Goal: Task Accomplishment & Management: Use online tool/utility

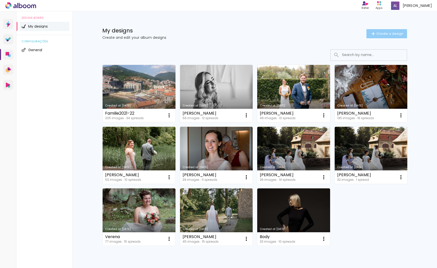
click at [381, 34] on span "Create a design" at bounding box center [389, 33] width 27 height 3
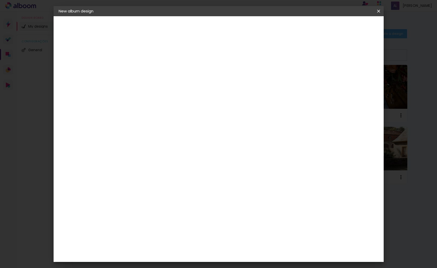
click at [142, 70] on input at bounding box center [142, 68] width 0 height 8
type input "Hochzeit"
type paper-input "Hochzeit"
click at [163, 28] on paper-button "Next" at bounding box center [153, 27] width 18 height 9
click at [154, 99] on input at bounding box center [141, 102] width 25 height 6
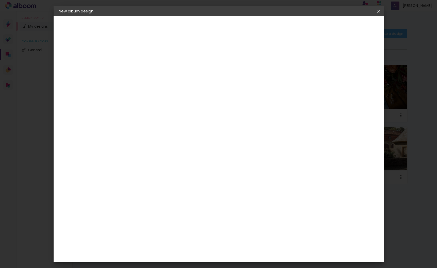
click at [150, 84] on input "text" at bounding box center [139, 87] width 21 height 6
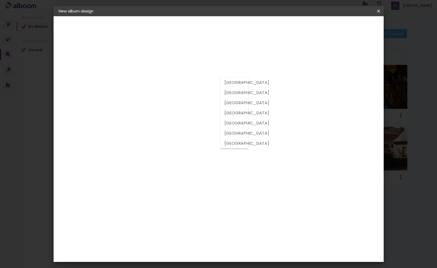
click at [0, 0] on slot "Portugal" at bounding box center [0, 0] width 0 height 0
type input "Portugal"
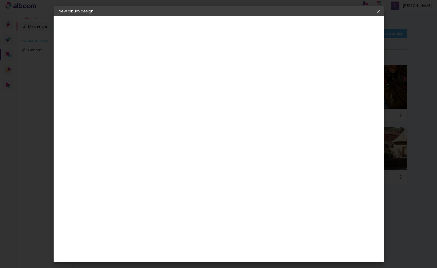
click at [213, 77] on paper-item "Free Size" at bounding box center [194, 77] width 37 height 11
click at [0, 0] on slot "Next" at bounding box center [0, 0] width 0 height 0
click at [351, 25] on span "Start design" at bounding box center [339, 27] width 21 height 4
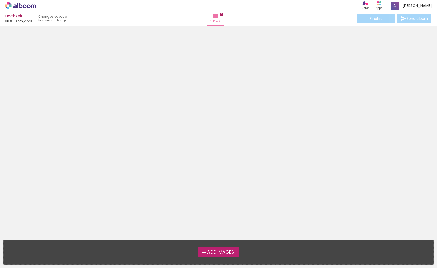
click at [211, 252] on span "Add Images" at bounding box center [220, 252] width 27 height 5
click at [0, 0] on input "file" at bounding box center [0, 0] width 0 height 0
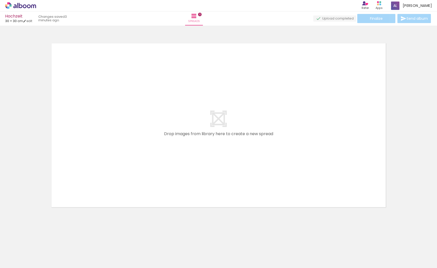
click at [21, 263] on span "Add Images" at bounding box center [15, 266] width 11 height 6
click at [0, 0] on input "file" at bounding box center [0, 0] width 0 height 0
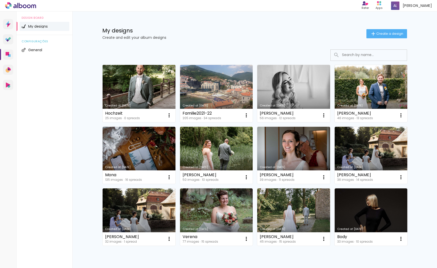
click at [138, 93] on link "Created at [DATE]" at bounding box center [139, 93] width 73 height 57
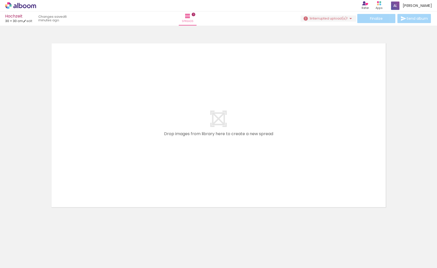
click at [18, 263] on span "Add Images" at bounding box center [15, 266] width 11 height 6
click at [0, 0] on input "file" at bounding box center [0, 0] width 0 height 0
click at [13, 263] on span "Add Images" at bounding box center [15, 266] width 11 height 6
click at [0, 0] on input "file" at bounding box center [0, 0] width 0 height 0
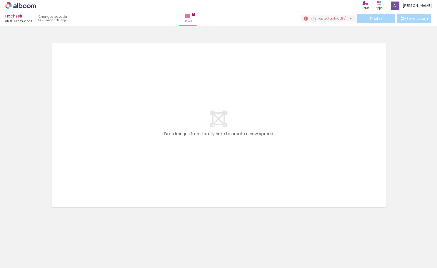
scroll to position [0, 374]
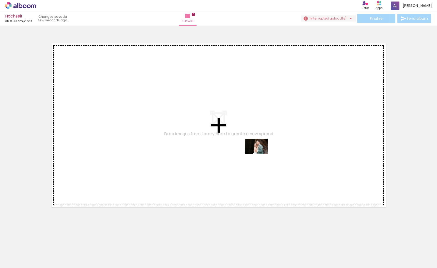
drag, startPoint x: 418, startPoint y: 251, endPoint x: 260, endPoint y: 154, distance: 185.6
click at [260, 154] on quentale-workspace at bounding box center [218, 134] width 437 height 268
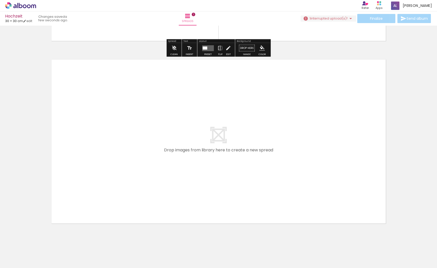
scroll to position [174, 0]
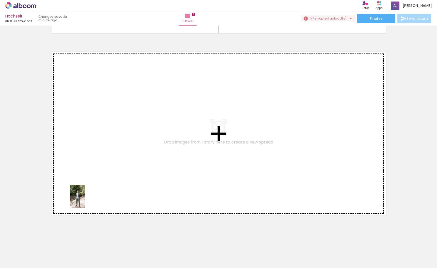
drag, startPoint x: 51, startPoint y: 254, endPoint x: 85, endPoint y: 200, distance: 63.9
click at [85, 200] on quentale-workspace at bounding box center [218, 134] width 437 height 268
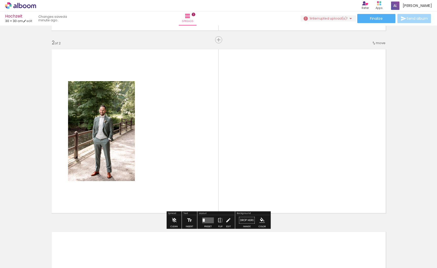
scroll to position [177, 0]
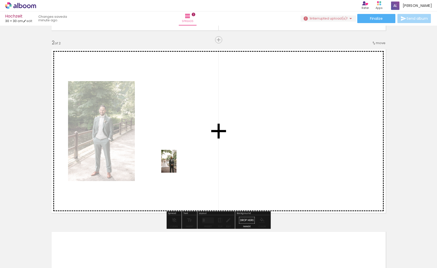
drag, startPoint x: 81, startPoint y: 258, endPoint x: 176, endPoint y: 165, distance: 133.0
click at [176, 165] on quentale-workspace at bounding box center [218, 134] width 437 height 268
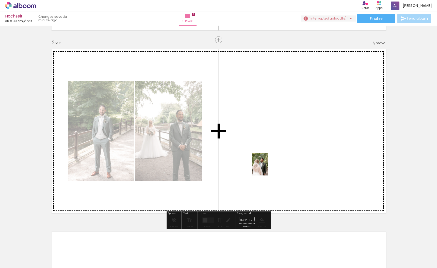
drag, startPoint x: 111, startPoint y: 255, endPoint x: 268, endPoint y: 168, distance: 179.0
click at [268, 168] on quentale-workspace at bounding box center [218, 134] width 437 height 268
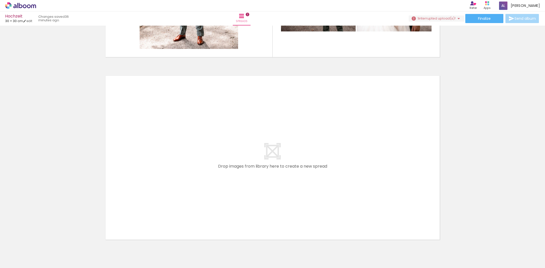
scroll to position [0, 237]
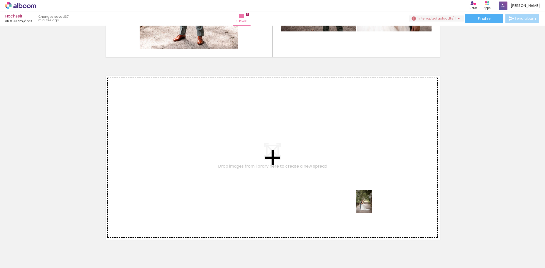
click at [372, 205] on quentale-workspace at bounding box center [272, 134] width 545 height 268
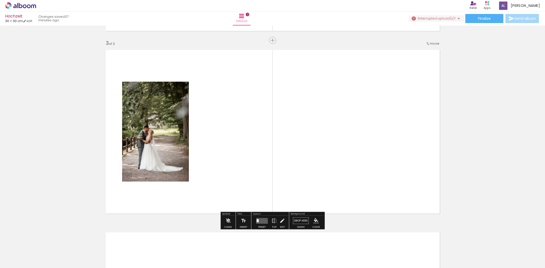
scroll to position [360, 0]
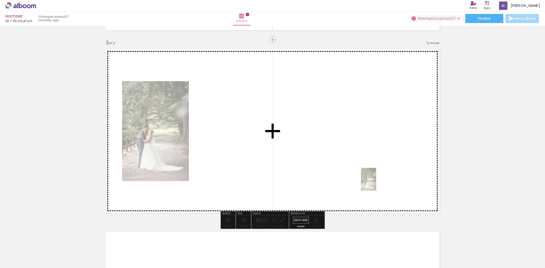
drag, startPoint x: 384, startPoint y: 255, endPoint x: 376, endPoint y: 184, distance: 71.5
click at [376, 183] on quentale-workspace at bounding box center [272, 134] width 545 height 268
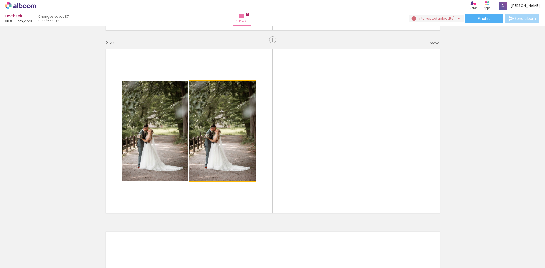
scroll to position [360, 0]
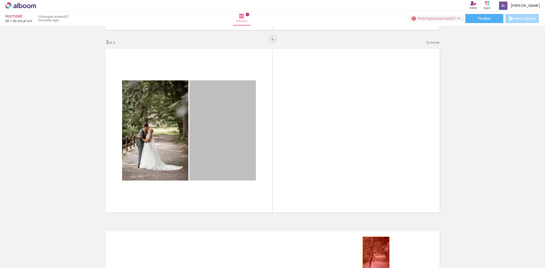
drag, startPoint x: 220, startPoint y: 141, endPoint x: 376, endPoint y: 257, distance: 194.5
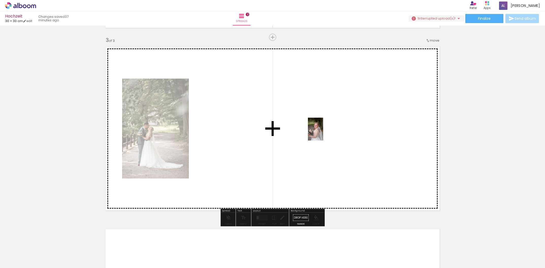
scroll to position [362, 0]
drag, startPoint x: 357, startPoint y: 256, endPoint x: 332, endPoint y: 146, distance: 112.2
click at [323, 133] on quentale-workspace at bounding box center [272, 134] width 545 height 268
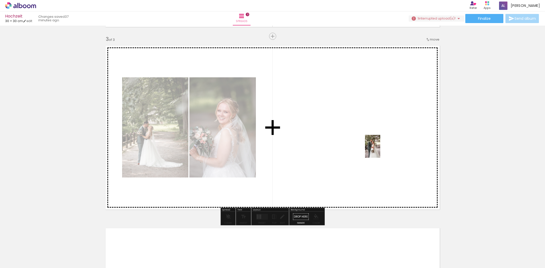
click at [380, 150] on quentale-workspace at bounding box center [272, 134] width 545 height 268
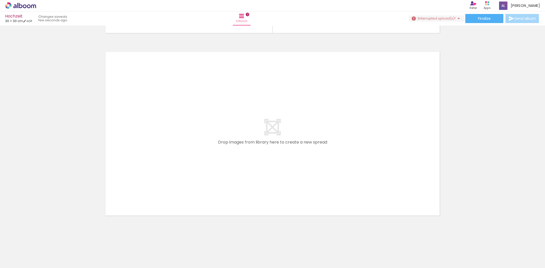
scroll to position [0, 0]
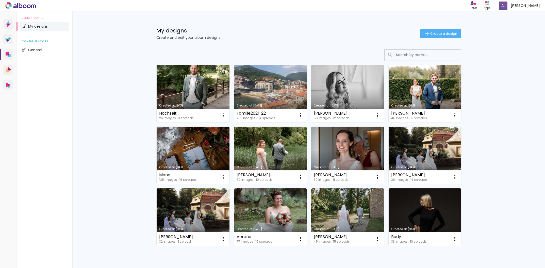
click at [201, 81] on link "Created at [DATE]" at bounding box center [193, 93] width 73 height 57
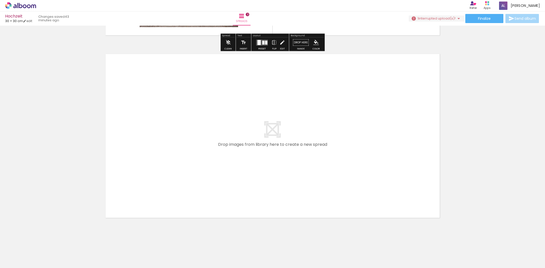
scroll to position [540, 0]
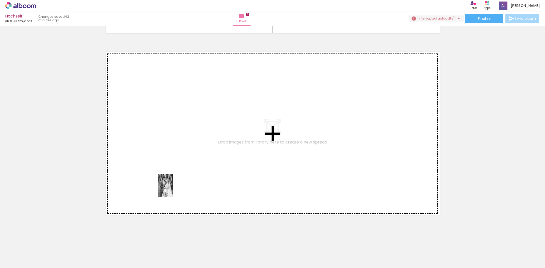
click at [173, 189] on quentale-workspace at bounding box center [272, 134] width 545 height 268
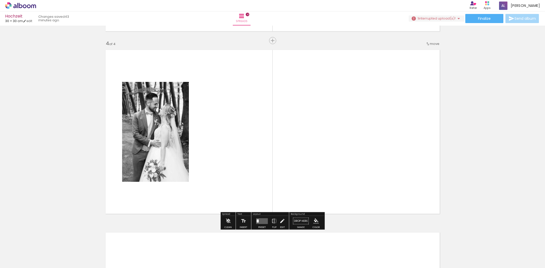
scroll to position [543, 0]
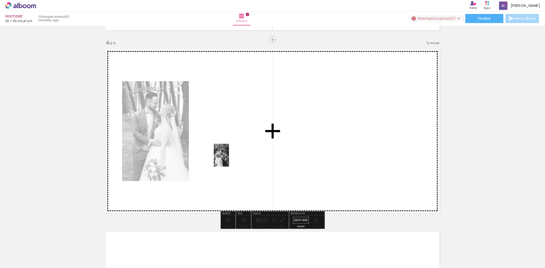
click at [229, 159] on quentale-workspace at bounding box center [272, 134] width 545 height 268
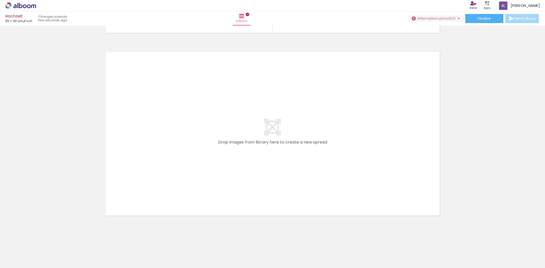
scroll to position [0, 132]
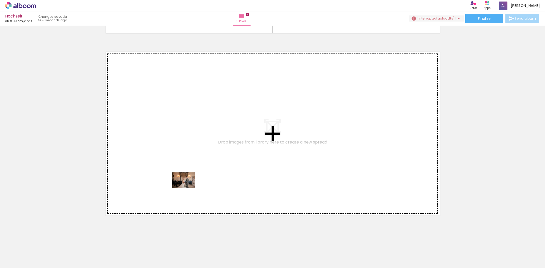
click at [188, 188] on quentale-workspace at bounding box center [272, 134] width 545 height 268
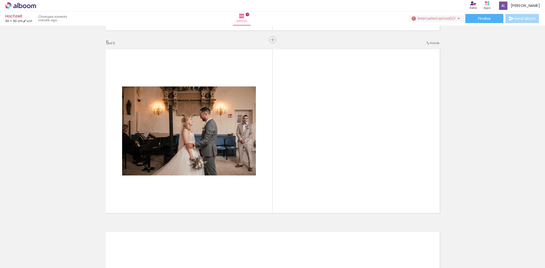
scroll to position [0, 237]
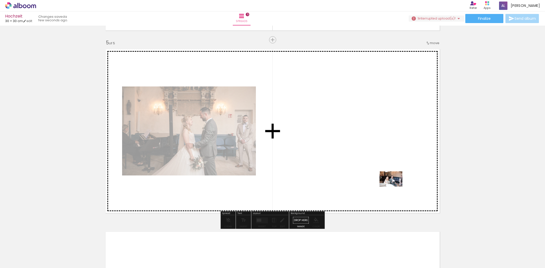
drag, startPoint x: 466, startPoint y: 256, endPoint x: 376, endPoint y: 190, distance: 111.0
click at [395, 187] on quentale-workspace at bounding box center [272, 134] width 545 height 268
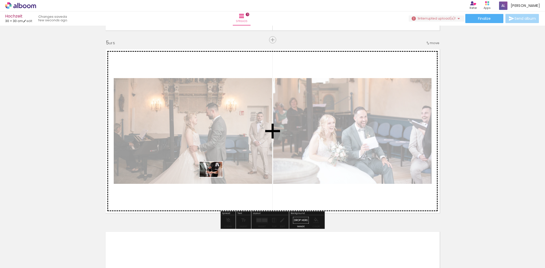
drag, startPoint x: 154, startPoint y: 257, endPoint x: 215, endPoint y: 177, distance: 99.8
click at [215, 177] on quentale-workspace at bounding box center [272, 134] width 545 height 268
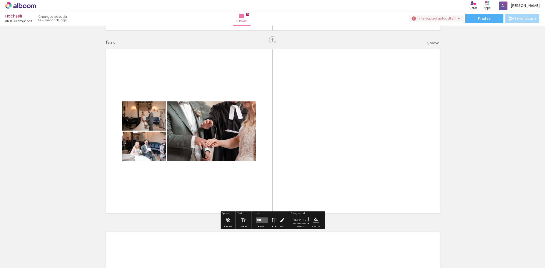
scroll to position [734, 0]
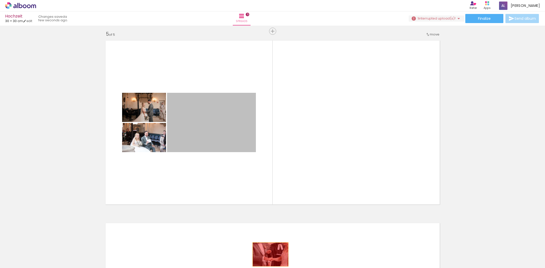
drag, startPoint x: 214, startPoint y: 133, endPoint x: 270, endPoint y: 255, distance: 134.0
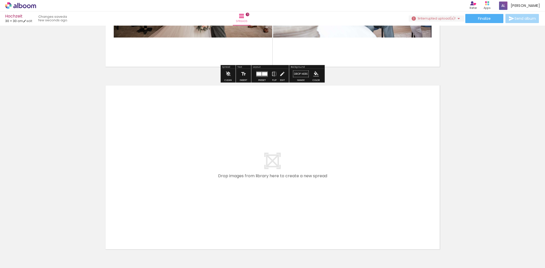
scroll to position [872, 0]
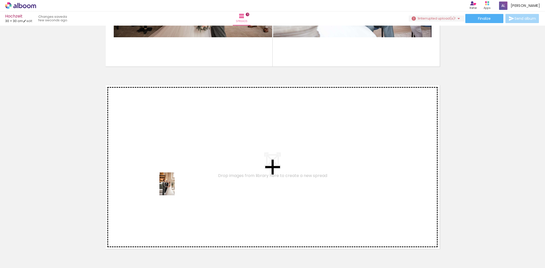
click at [175, 188] on quentale-workspace at bounding box center [272, 134] width 545 height 268
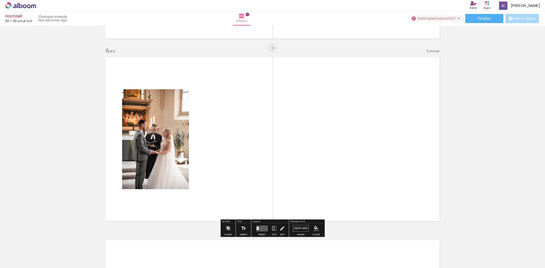
scroll to position [908, 0]
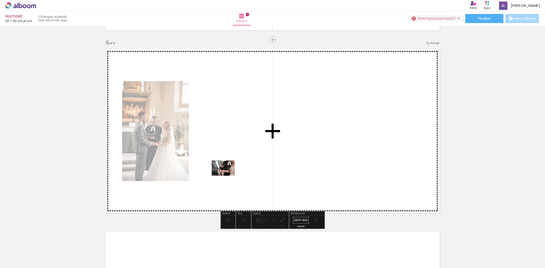
click at [230, 173] on quentale-workspace at bounding box center [272, 134] width 545 height 268
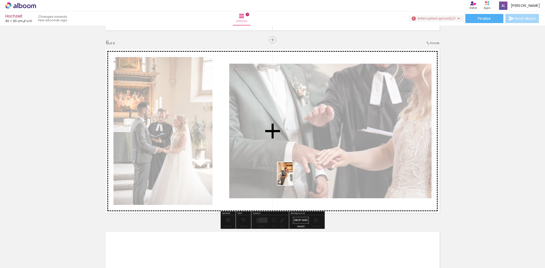
drag, startPoint x: 206, startPoint y: 261, endPoint x: 292, endPoint y: 178, distance: 120.1
click at [292, 178] on quentale-workspace at bounding box center [272, 134] width 545 height 268
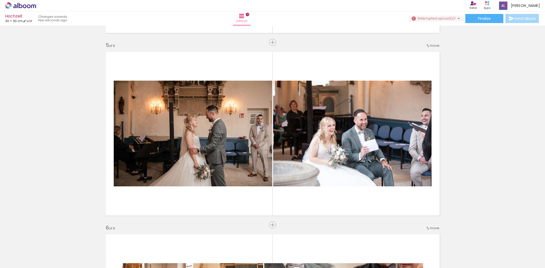
scroll to position [721, 0]
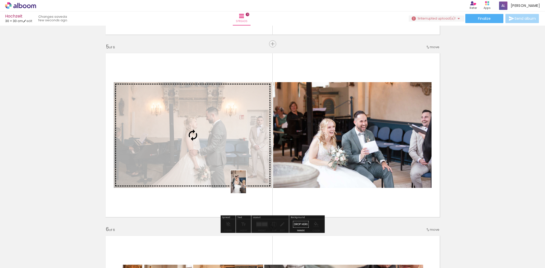
drag, startPoint x: 120, startPoint y: 253, endPoint x: 246, endPoint y: 186, distance: 142.6
click at [246, 186] on quentale-workspace at bounding box center [272, 134] width 545 height 268
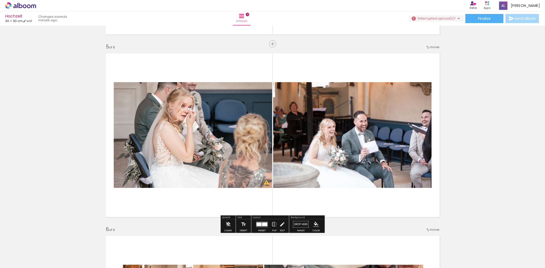
click at [208, 164] on quentale-photo at bounding box center [193, 135] width 158 height 106
click at [267, 184] on quentale-photo at bounding box center [193, 135] width 158 height 106
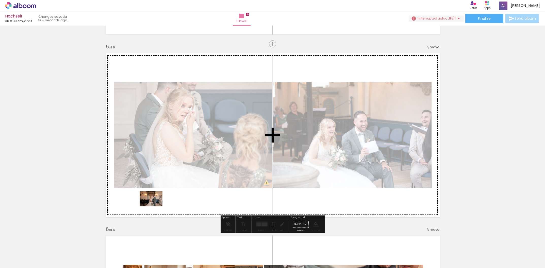
drag, startPoint x: 85, startPoint y: 254, endPoint x: 155, endPoint y: 207, distance: 84.6
click at [155, 207] on quentale-workspace at bounding box center [272, 134] width 545 height 268
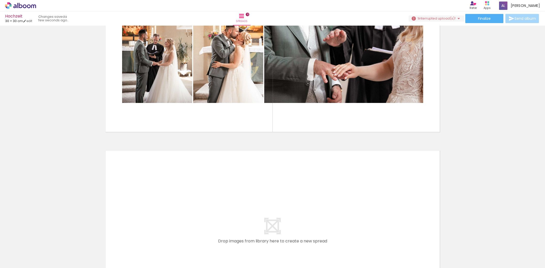
scroll to position [0, 216]
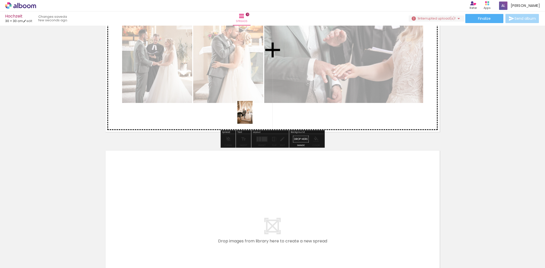
drag, startPoint x: 233, startPoint y: 253, endPoint x: 253, endPoint y: 116, distance: 138.0
click at [253, 116] on quentale-workspace at bounding box center [272, 134] width 545 height 268
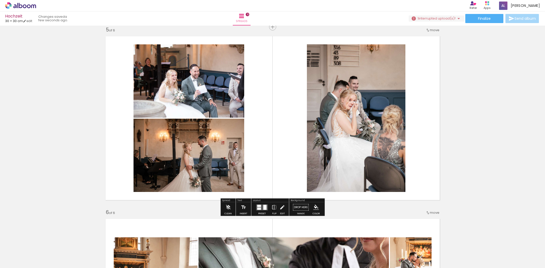
scroll to position [740, 0]
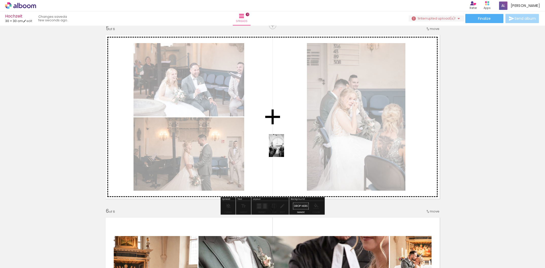
drag, startPoint x: 254, startPoint y: 255, endPoint x: 284, endPoint y: 150, distance: 109.9
click at [284, 150] on quentale-workspace at bounding box center [272, 134] width 545 height 268
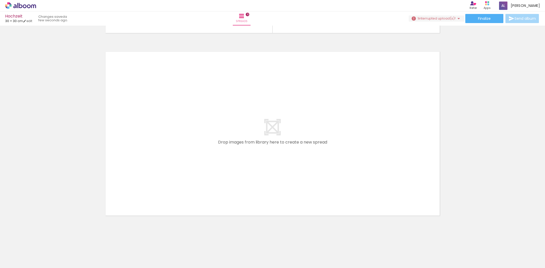
scroll to position [0, 155]
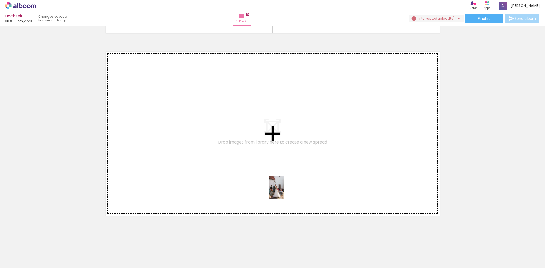
drag, startPoint x: 319, startPoint y: 253, endPoint x: 284, endPoint y: 192, distance: 70.6
click at [284, 192] on quentale-workspace at bounding box center [272, 134] width 545 height 268
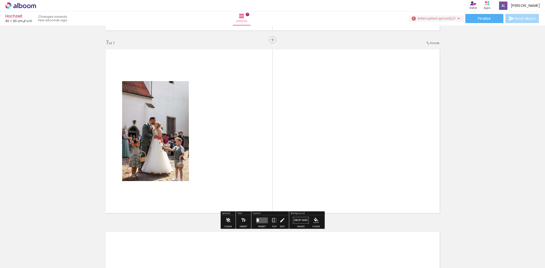
scroll to position [1091, 0]
drag, startPoint x: 407, startPoint y: 256, endPoint x: 416, endPoint y: 262, distance: 10.8
click at [412, 262] on div at bounding box center [403, 251] width 17 height 25
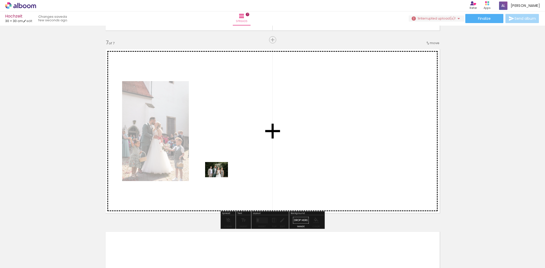
drag, startPoint x: 92, startPoint y: 255, endPoint x: 218, endPoint y: 179, distance: 147.1
click at [220, 177] on quentale-workspace at bounding box center [272, 134] width 545 height 268
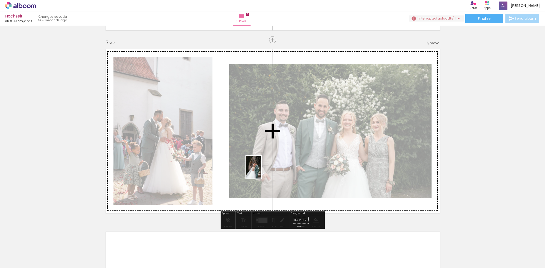
drag, startPoint x: 69, startPoint y: 257, endPoint x: 261, endPoint y: 171, distance: 210.2
click at [261, 171] on quentale-workspace at bounding box center [272, 134] width 545 height 268
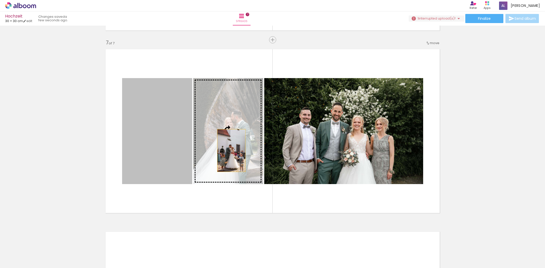
drag, startPoint x: 166, startPoint y: 145, endPoint x: 231, endPoint y: 151, distance: 65.2
click at [0, 0] on slot at bounding box center [0, 0] width 0 height 0
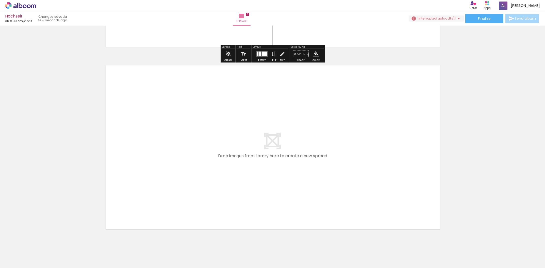
scroll to position [1260, 0]
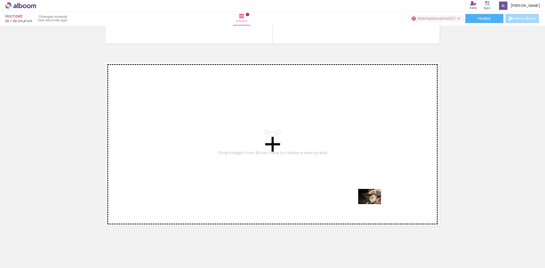
click at [363, 201] on quentale-workspace at bounding box center [272, 134] width 545 height 268
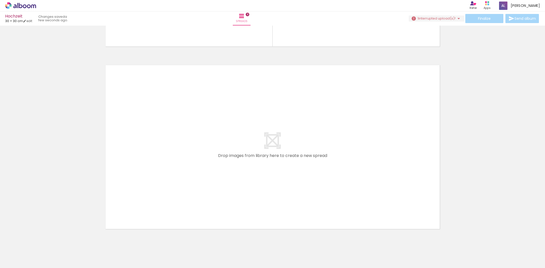
scroll to position [1454, 0]
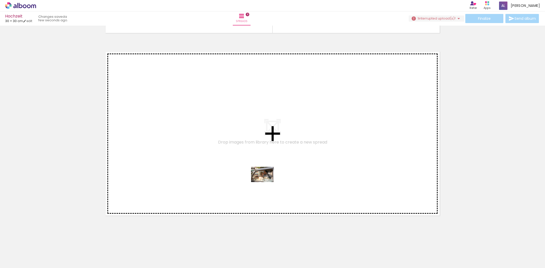
click at [266, 182] on quentale-workspace at bounding box center [272, 134] width 545 height 268
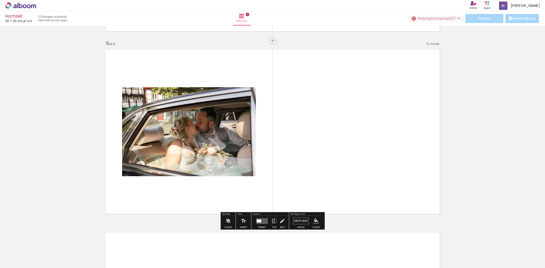
scroll to position [1456, 0]
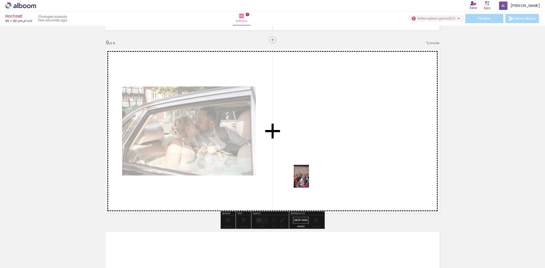
drag, startPoint x: 324, startPoint y: 255, endPoint x: 308, endPoint y: 186, distance: 71.4
click at [309, 180] on quentale-workspace at bounding box center [272, 134] width 545 height 268
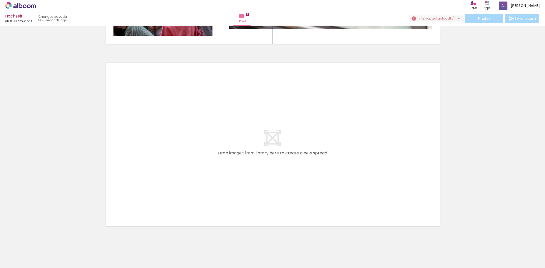
scroll to position [1629, 0]
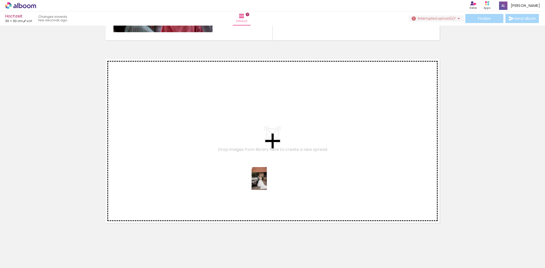
drag, startPoint x: 297, startPoint y: 255, endPoint x: 267, endPoint y: 183, distance: 78.0
click at [267, 183] on quentale-workspace at bounding box center [272, 134] width 545 height 268
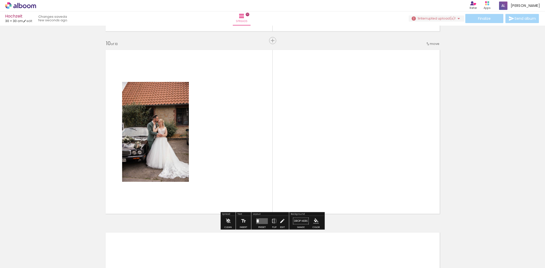
scroll to position [1639, 0]
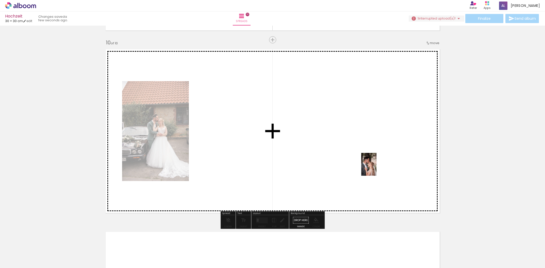
drag, startPoint x: 444, startPoint y: 255, endPoint x: 376, endPoint y: 168, distance: 110.0
click at [376, 168] on quentale-workspace at bounding box center [272, 134] width 545 height 268
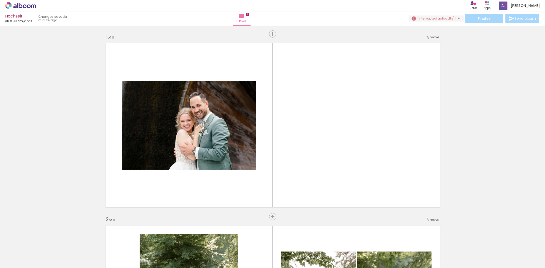
scroll to position [0, 237]
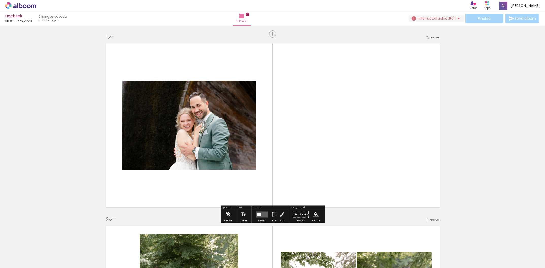
click at [238, 113] on quentale-photo at bounding box center [189, 125] width 134 height 89
click at [262, 215] on quentale-layouter at bounding box center [262, 215] width 12 height 6
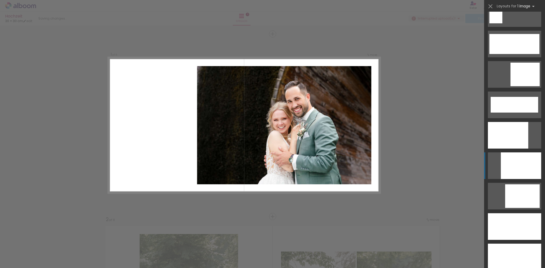
scroll to position [1261, 0]
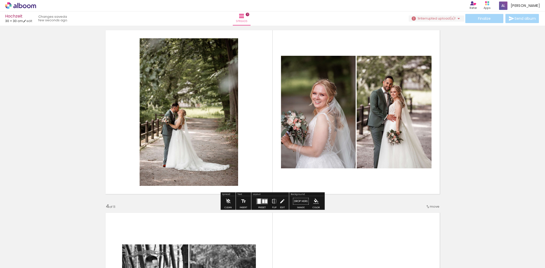
scroll to position [380, 0]
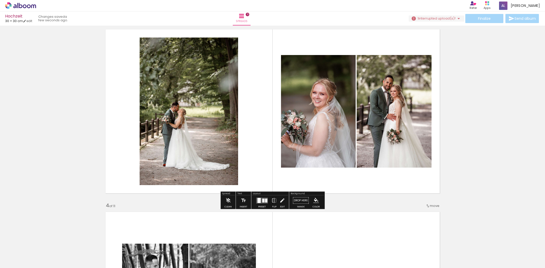
click at [258, 200] on div at bounding box center [258, 200] width 3 height 5
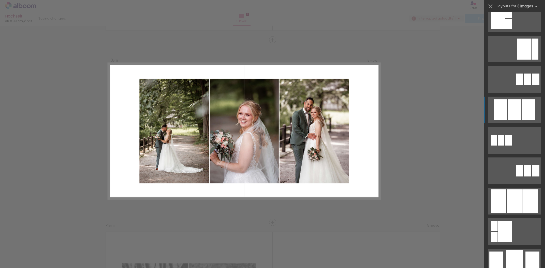
scroll to position [163, 0]
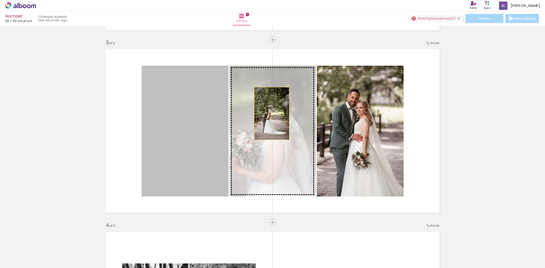
drag, startPoint x: 200, startPoint y: 116, endPoint x: 272, endPoint y: 113, distance: 71.9
click at [0, 0] on slot at bounding box center [0, 0] width 0 height 0
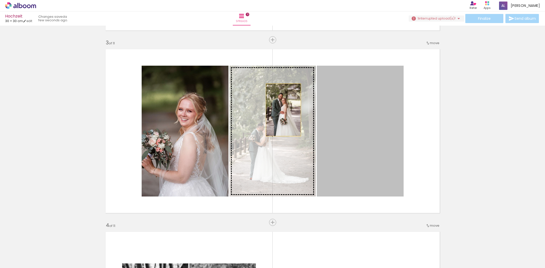
drag, startPoint x: 350, startPoint y: 109, endPoint x: 283, endPoint y: 110, distance: 66.8
click at [0, 0] on slot at bounding box center [0, 0] width 0 height 0
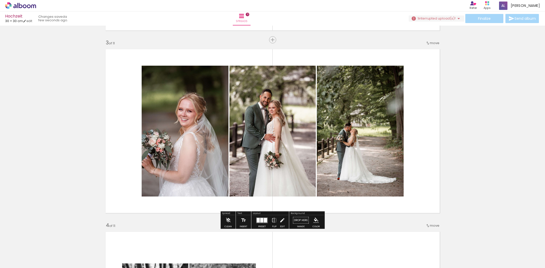
click at [283, 110] on quentale-photo at bounding box center [272, 131] width 86 height 131
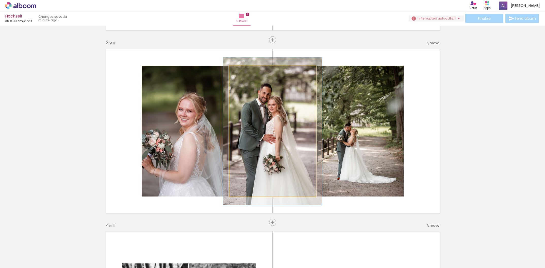
click at [243, 71] on div at bounding box center [243, 71] width 5 height 5
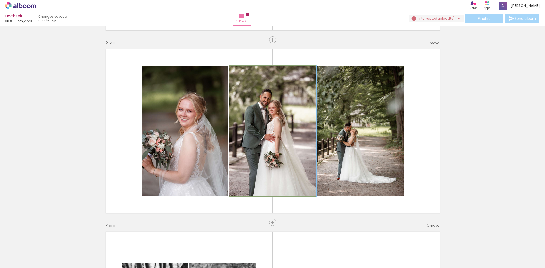
click at [240, 71] on div at bounding box center [241, 71] width 5 height 5
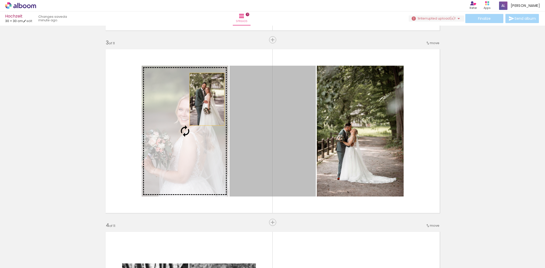
drag, startPoint x: 271, startPoint y: 99, endPoint x: 207, endPoint y: 99, distance: 63.7
click at [0, 0] on slot at bounding box center [0, 0] width 0 height 0
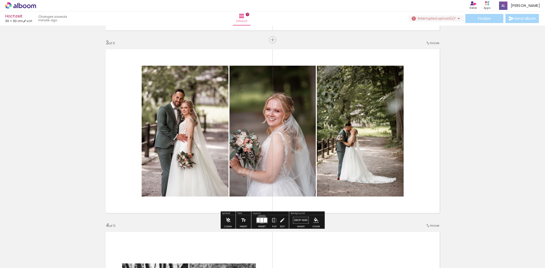
click at [261, 219] on div at bounding box center [261, 220] width 3 height 5
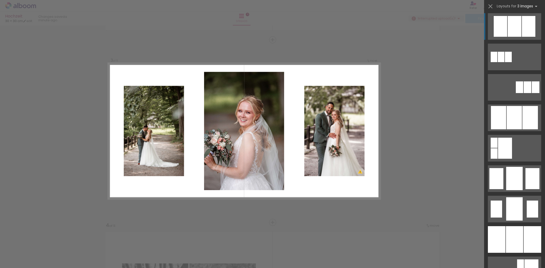
scroll to position [244, 0]
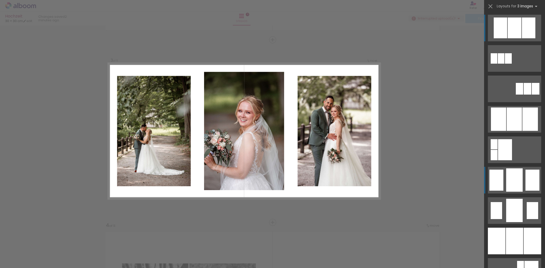
click at [511, 38] on div at bounding box center [515, 28] width 14 height 21
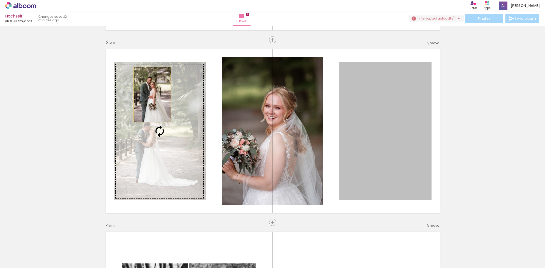
drag, startPoint x: 404, startPoint y: 119, endPoint x: 152, endPoint y: 94, distance: 253.5
click at [0, 0] on slot at bounding box center [0, 0] width 0 height 0
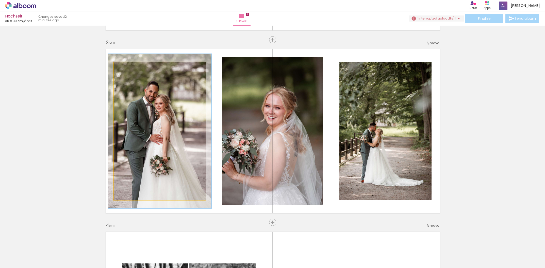
type paper-slider "112"
click at [128, 67] on div at bounding box center [127, 67] width 5 height 5
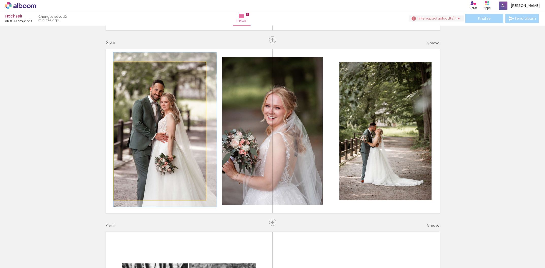
drag, startPoint x: 166, startPoint y: 111, endPoint x: 177, endPoint y: 108, distance: 11.1
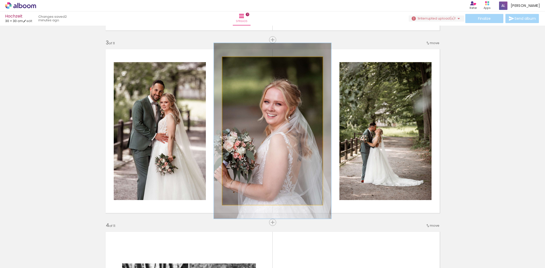
click at [238, 63] on div at bounding box center [237, 62] width 5 height 5
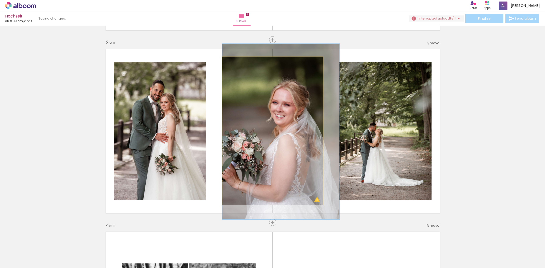
drag, startPoint x: 255, startPoint y: 96, endPoint x: 272, endPoint y: 96, distance: 17.3
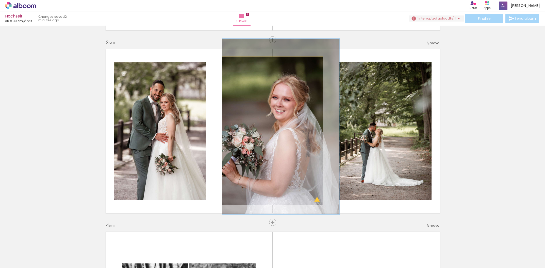
drag, startPoint x: 272, startPoint y: 94, endPoint x: 261, endPoint y: 81, distance: 16.9
click at [273, 89] on div at bounding box center [280, 127] width 117 height 176
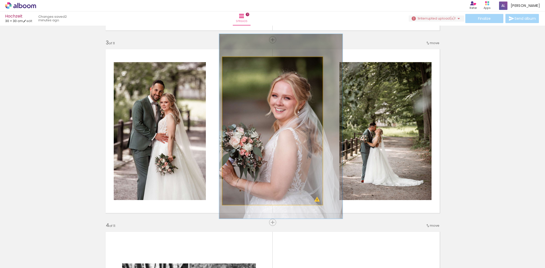
type paper-slider "123"
click at [238, 62] on div at bounding box center [238, 62] width 5 height 5
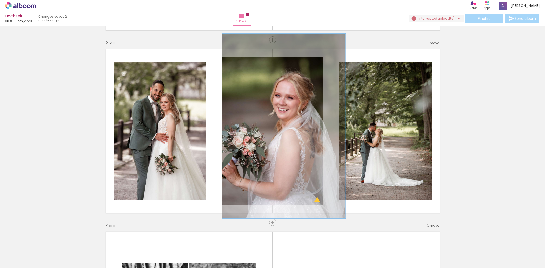
drag, startPoint x: 256, startPoint y: 125, endPoint x: 263, endPoint y: 125, distance: 7.1
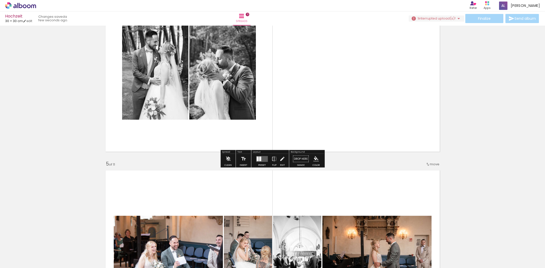
scroll to position [605, 0]
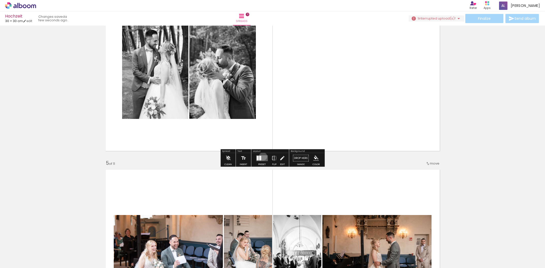
click at [262, 156] on quentale-layouter at bounding box center [262, 158] width 12 height 6
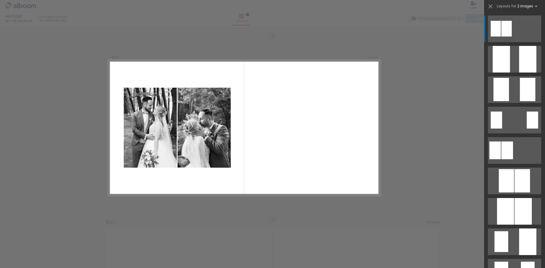
scroll to position [543, 0]
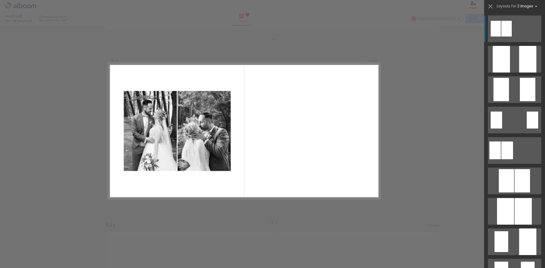
click at [10, 262] on iron-icon at bounding box center [7, 265] width 6 height 6
click at [0, 0] on input "file" at bounding box center [0, 0] width 0 height 0
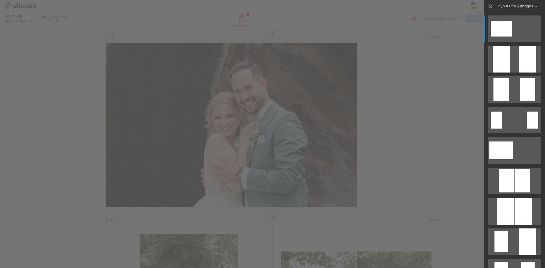
scroll to position [0, 237]
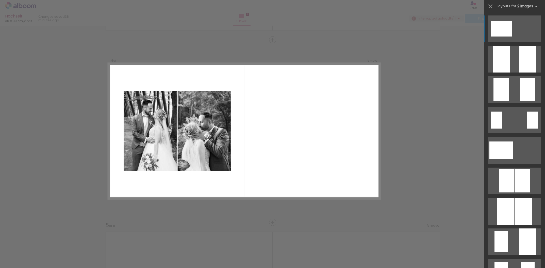
click at [23, 262] on paper-button "Add Images" at bounding box center [13, 265] width 20 height 8
click at [0, 0] on input "file" at bounding box center [0, 0] width 0 height 0
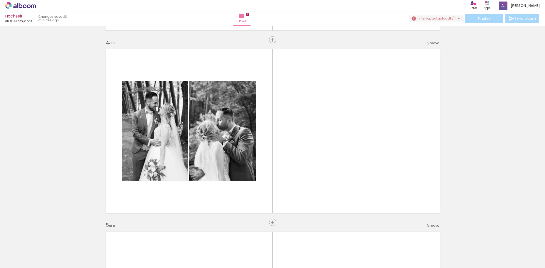
scroll to position [0, 266]
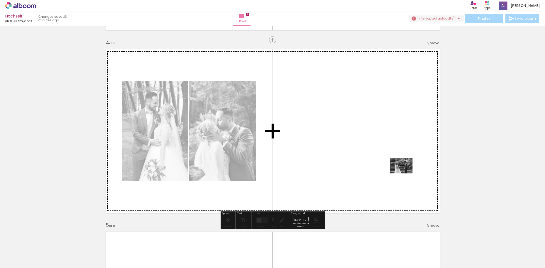
drag, startPoint x: 520, startPoint y: 252, endPoint x: 405, endPoint y: 174, distance: 139.6
click at [405, 174] on quentale-workspace at bounding box center [272, 134] width 545 height 268
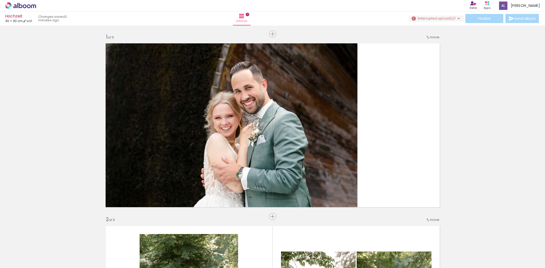
scroll to position [0, 266]
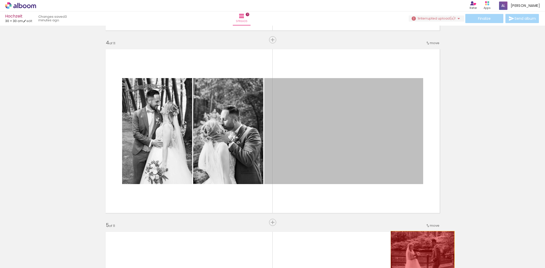
drag, startPoint x: 367, startPoint y: 127, endPoint x: 422, endPoint y: 252, distance: 136.8
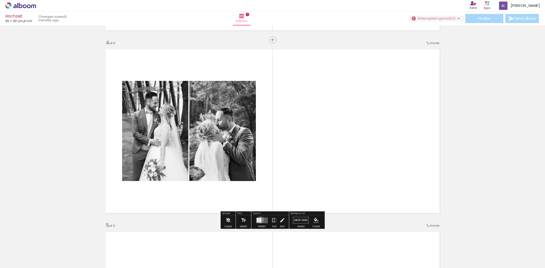
click at [260, 220] on div at bounding box center [260, 220] width 2 height 5
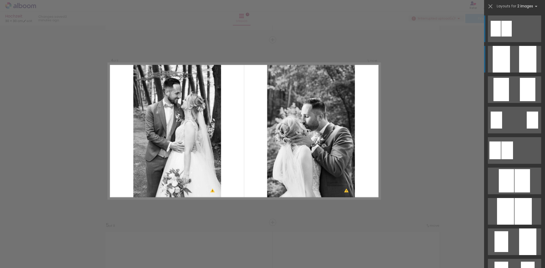
click at [525, 51] on div at bounding box center [527, 59] width 17 height 27
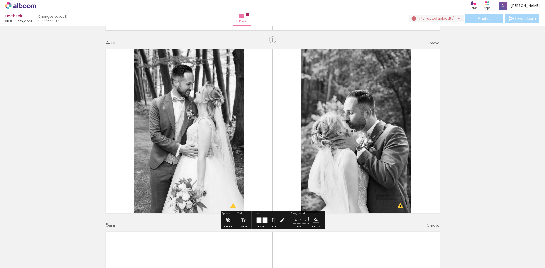
click at [259, 219] on div at bounding box center [259, 221] width 4 height 6
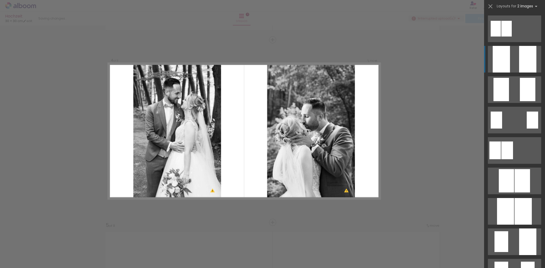
scroll to position [30, 0]
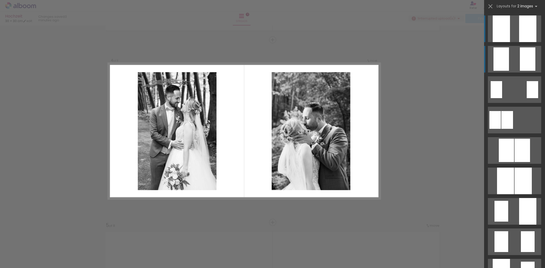
click at [516, 42] on quentale-layouter at bounding box center [514, 28] width 53 height 27
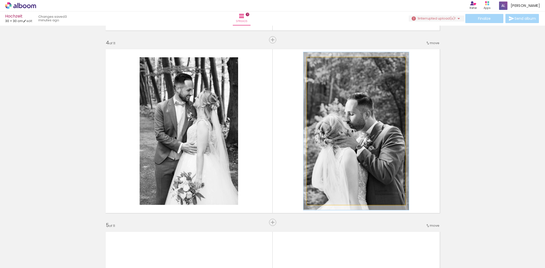
drag, startPoint x: 319, startPoint y: 63, endPoint x: 323, endPoint y: 66, distance: 5.1
type paper-slider "107"
click at [321, 63] on div at bounding box center [320, 62] width 5 height 5
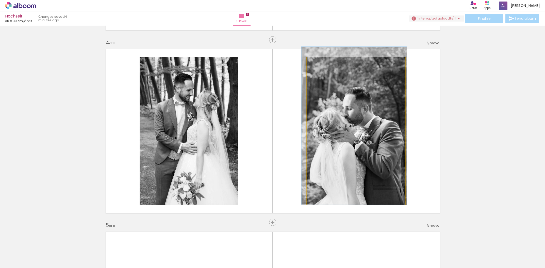
drag, startPoint x: 356, startPoint y: 114, endPoint x: 354, endPoint y: 102, distance: 12.4
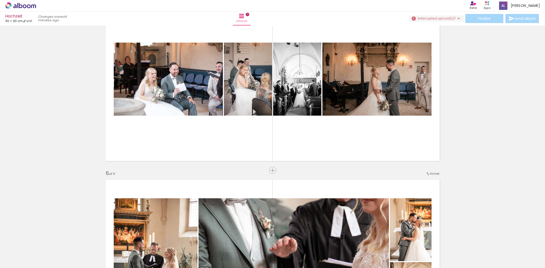
scroll to position [778, 0]
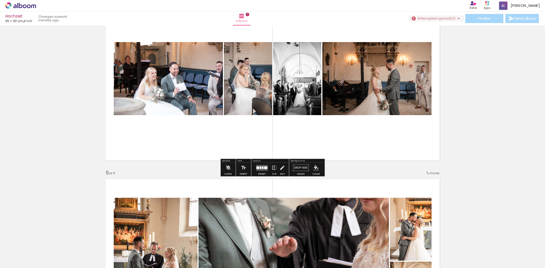
click at [258, 167] on div at bounding box center [257, 168] width 3 height 3
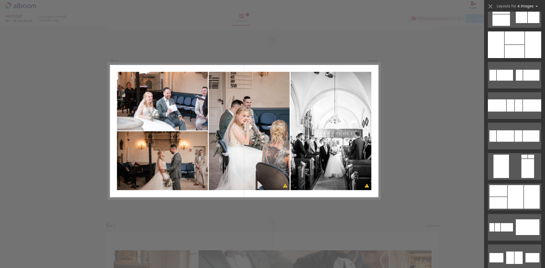
scroll to position [837, 0]
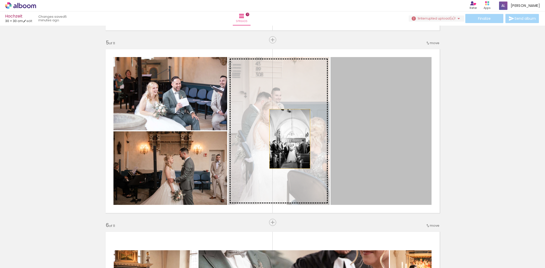
drag, startPoint x: 359, startPoint y: 143, endPoint x: 290, endPoint y: 139, distance: 69.7
click at [0, 0] on slot at bounding box center [0, 0] width 0 height 0
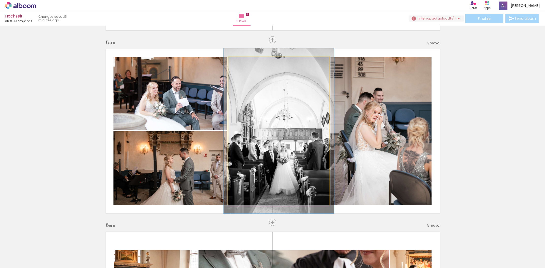
type paper-slider "109"
click at [241, 62] on div at bounding box center [241, 62] width 5 height 5
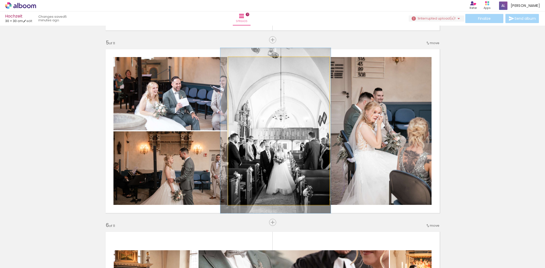
drag, startPoint x: 304, startPoint y: 98, endPoint x: 301, endPoint y: 98, distance: 2.8
click at [301, 98] on div at bounding box center [275, 131] width 110 height 166
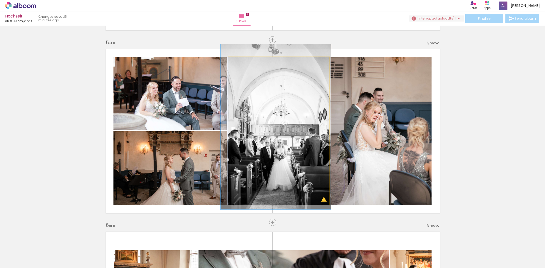
drag, startPoint x: 301, startPoint y: 98, endPoint x: 301, endPoint y: 94, distance: 3.8
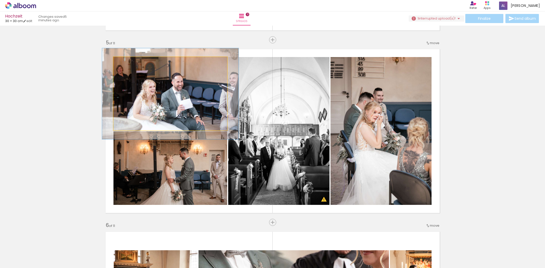
drag, startPoint x: 125, startPoint y: 63, endPoint x: 129, endPoint y: 63, distance: 3.6
type paper-slider "120"
click at [129, 63] on div at bounding box center [128, 62] width 5 height 5
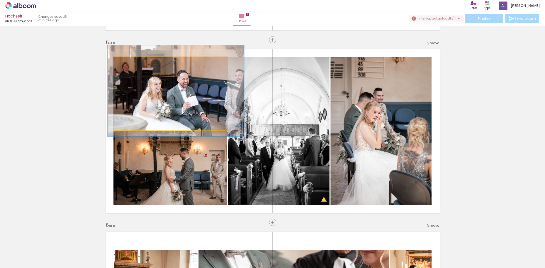
drag, startPoint x: 170, startPoint y: 93, endPoint x: 176, endPoint y: 91, distance: 5.9
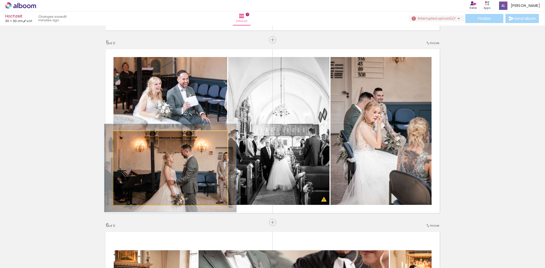
type paper-slider "116"
drag, startPoint x: 125, startPoint y: 136, endPoint x: 128, endPoint y: 137, distance: 2.8
click at [128, 137] on div at bounding box center [128, 137] width 5 height 5
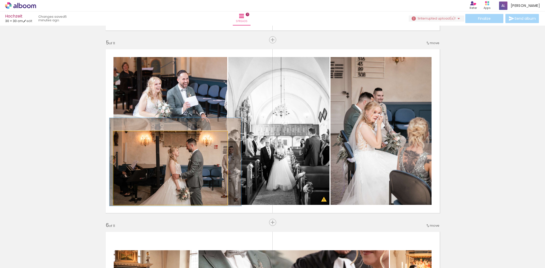
drag, startPoint x: 177, startPoint y: 172, endPoint x: 182, endPoint y: 166, distance: 7.6
click at [182, 166] on div at bounding box center [175, 162] width 132 height 88
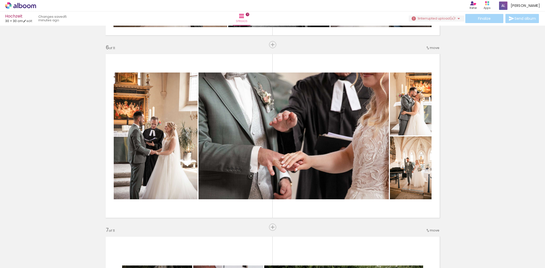
scroll to position [904, 0]
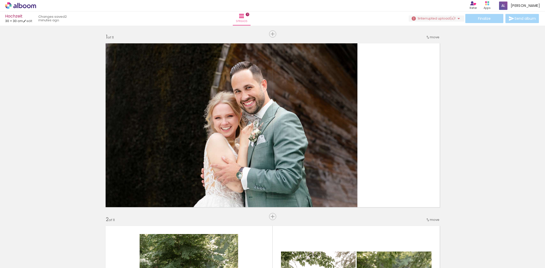
scroll to position [0, 266]
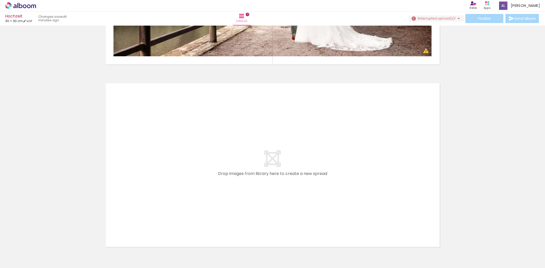
scroll to position [2002, 0]
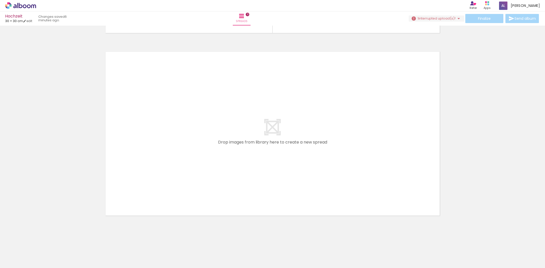
click at [330, 126] on quentale-layouter at bounding box center [273, 134] width 340 height 170
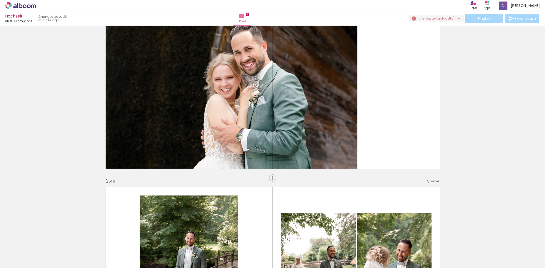
scroll to position [0, 0]
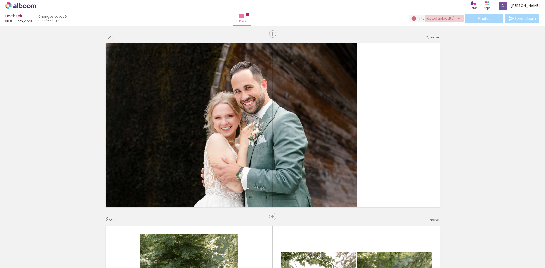
click at [446, 19] on span "interrupted upload(s)!" at bounding box center [437, 18] width 37 height 5
click at [20, 264] on span "Add Images" at bounding box center [15, 266] width 11 height 6
click at [0, 0] on input "file" at bounding box center [0, 0] width 0 height 0
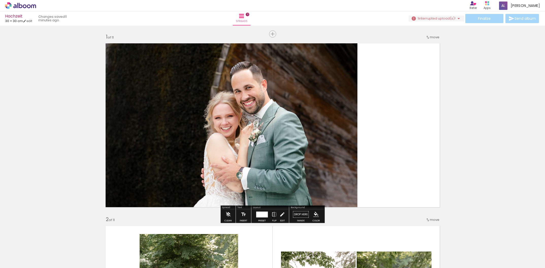
click at [446, 19] on span "interrupted upload(s)!" at bounding box center [437, 18] width 37 height 5
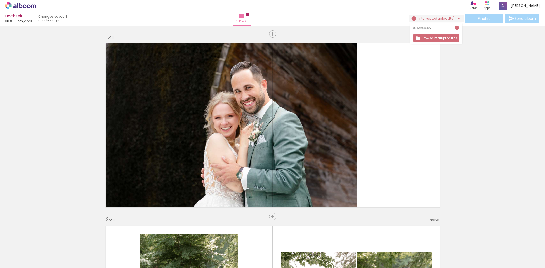
click at [21, 263] on span "Add Images" at bounding box center [15, 266] width 11 height 6
click at [0, 0] on input "file" at bounding box center [0, 0] width 0 height 0
click at [442, 19] on span "interrupted upload(s)!" at bounding box center [437, 18] width 37 height 5
click at [0, 0] on slot "Browse interrupted files" at bounding box center [0, 0] width 0 height 0
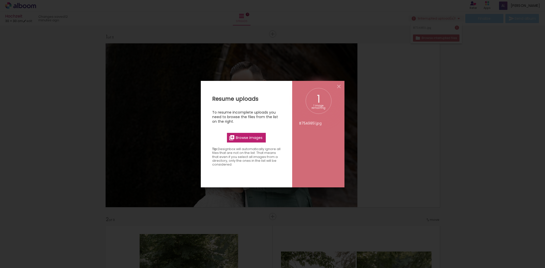
click at [247, 137] on span "Browse images" at bounding box center [249, 138] width 27 height 5
click at [0, 0] on input "file" at bounding box center [0, 0] width 0 height 0
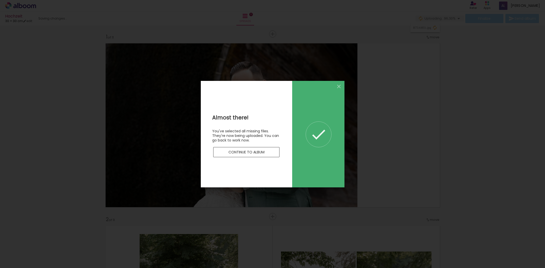
click at [0, 0] on slot "Continue to album" at bounding box center [0, 0] width 0 height 0
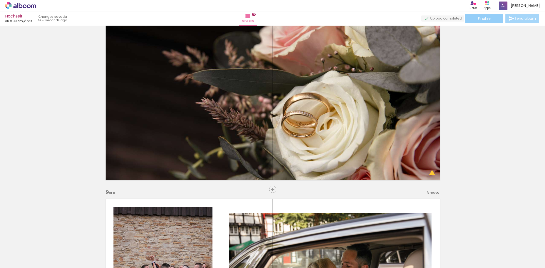
scroll to position [1308, 0]
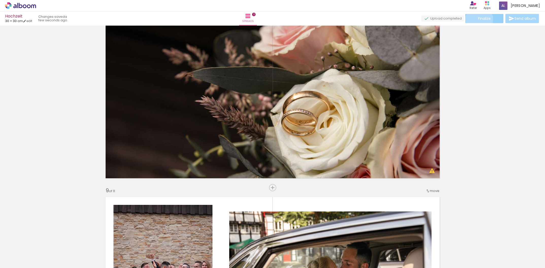
click at [478, 19] on span "Finalize" at bounding box center [484, 19] width 13 height 4
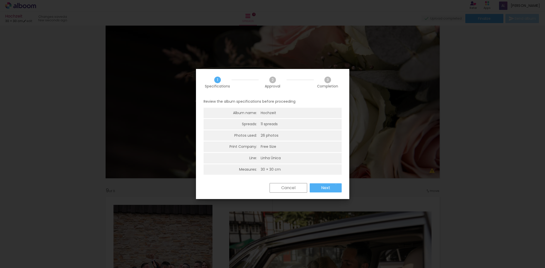
click at [336, 185] on paper-button "Next" at bounding box center [326, 188] width 32 height 9
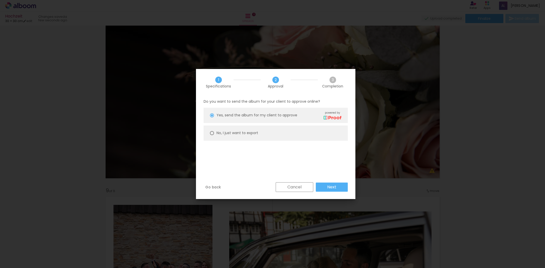
click at [0, 0] on slot "No, I just want to export" at bounding box center [0, 0] width 0 height 0
type paper-radio-button "on"
click at [323, 185] on paper-button "Next" at bounding box center [332, 187] width 32 height 9
type input "High, 300 DPI"
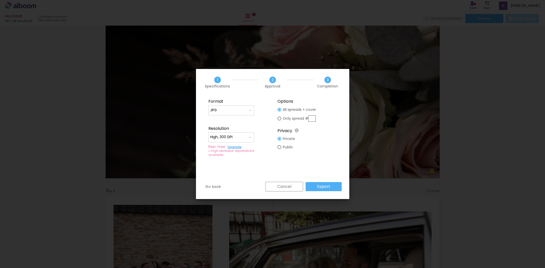
click at [0, 0] on slot "Export" at bounding box center [0, 0] width 0 height 0
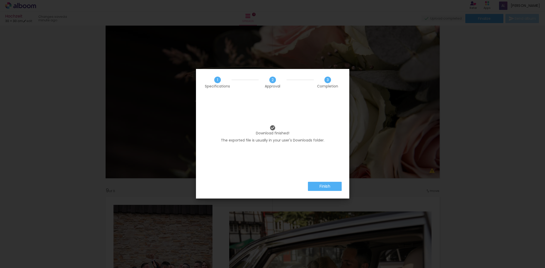
click at [0, 0] on slot "Finish" at bounding box center [0, 0] width 0 height 0
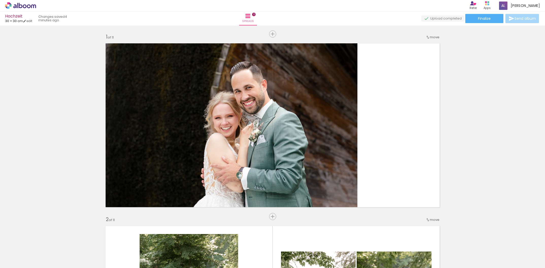
scroll to position [0, 266]
